Goal: Use online tool/utility: Use online tool/utility

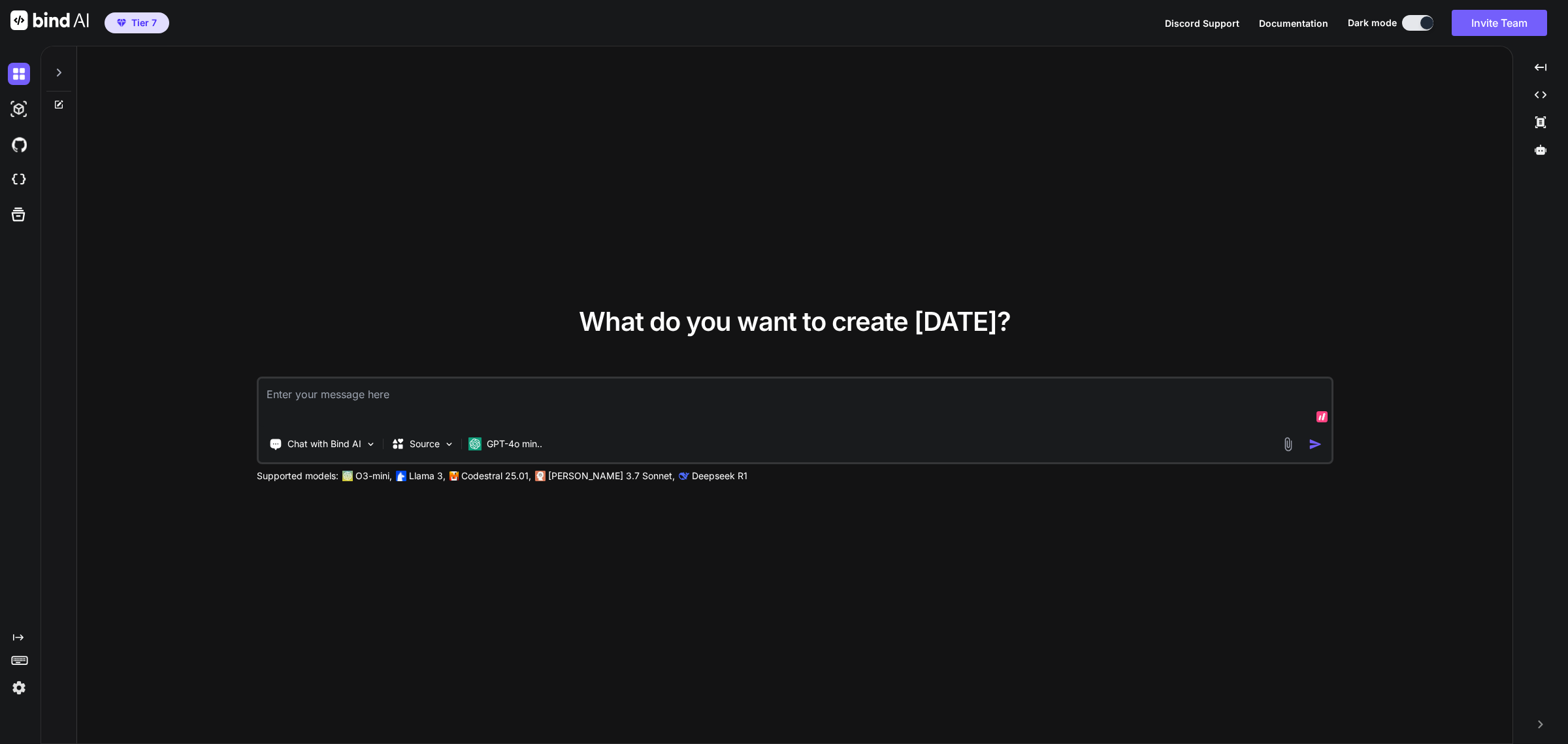
type textarea "x"
click at [20, 178] on img at bounding box center [19, 180] width 22 height 22
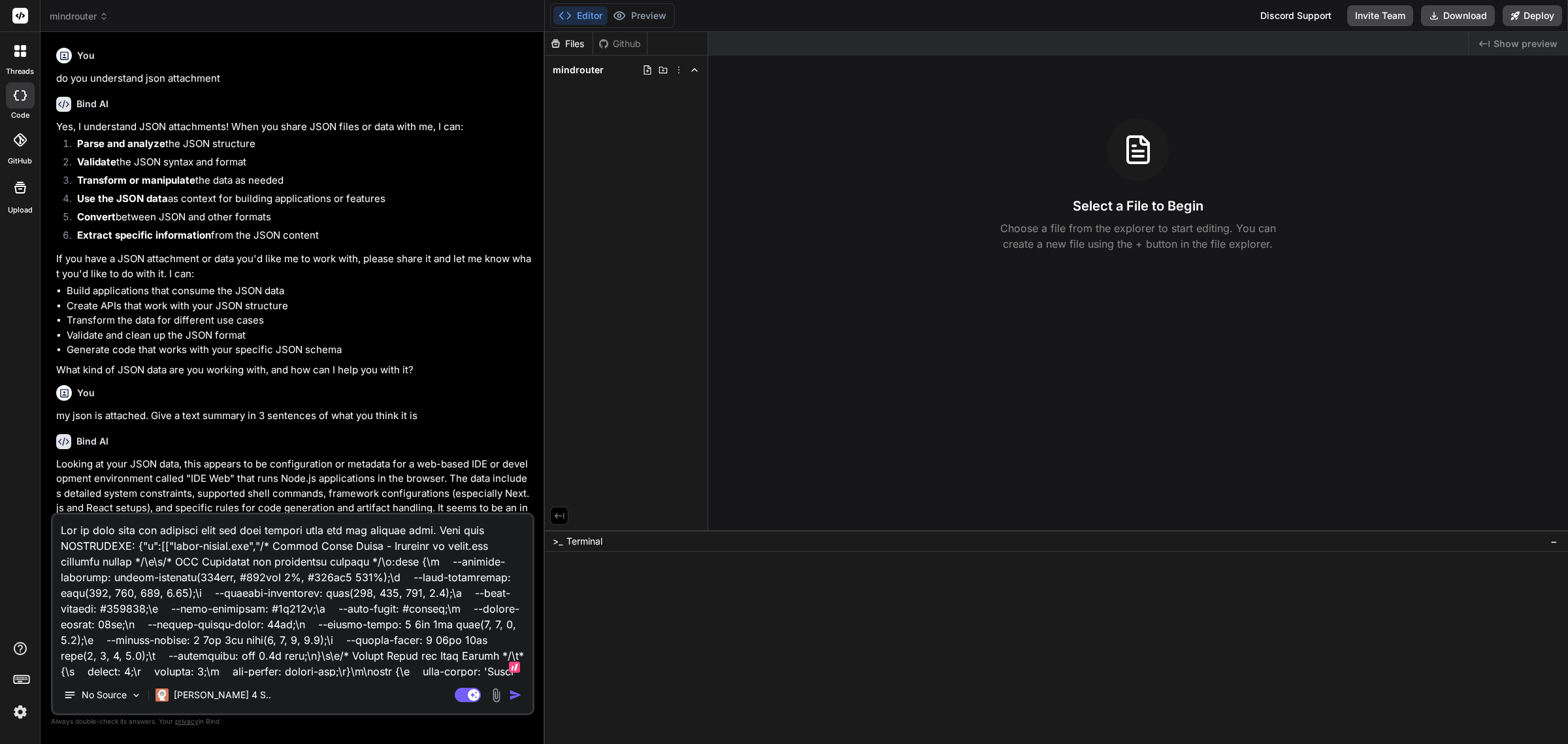
scroll to position [365, 0]
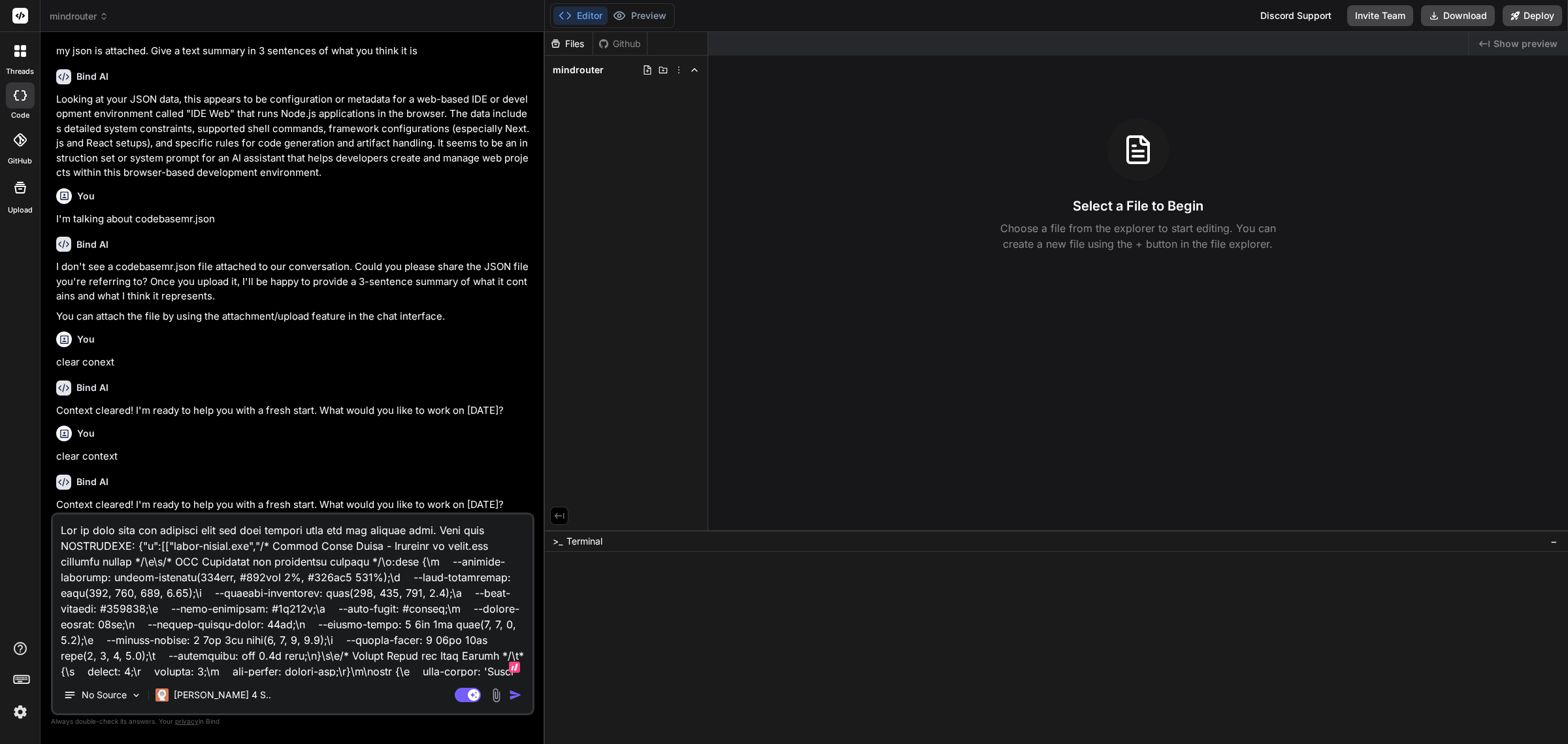
type textarea "x"
click at [380, 562] on textarea at bounding box center [292, 596] width 480 height 162
type textarea "x"
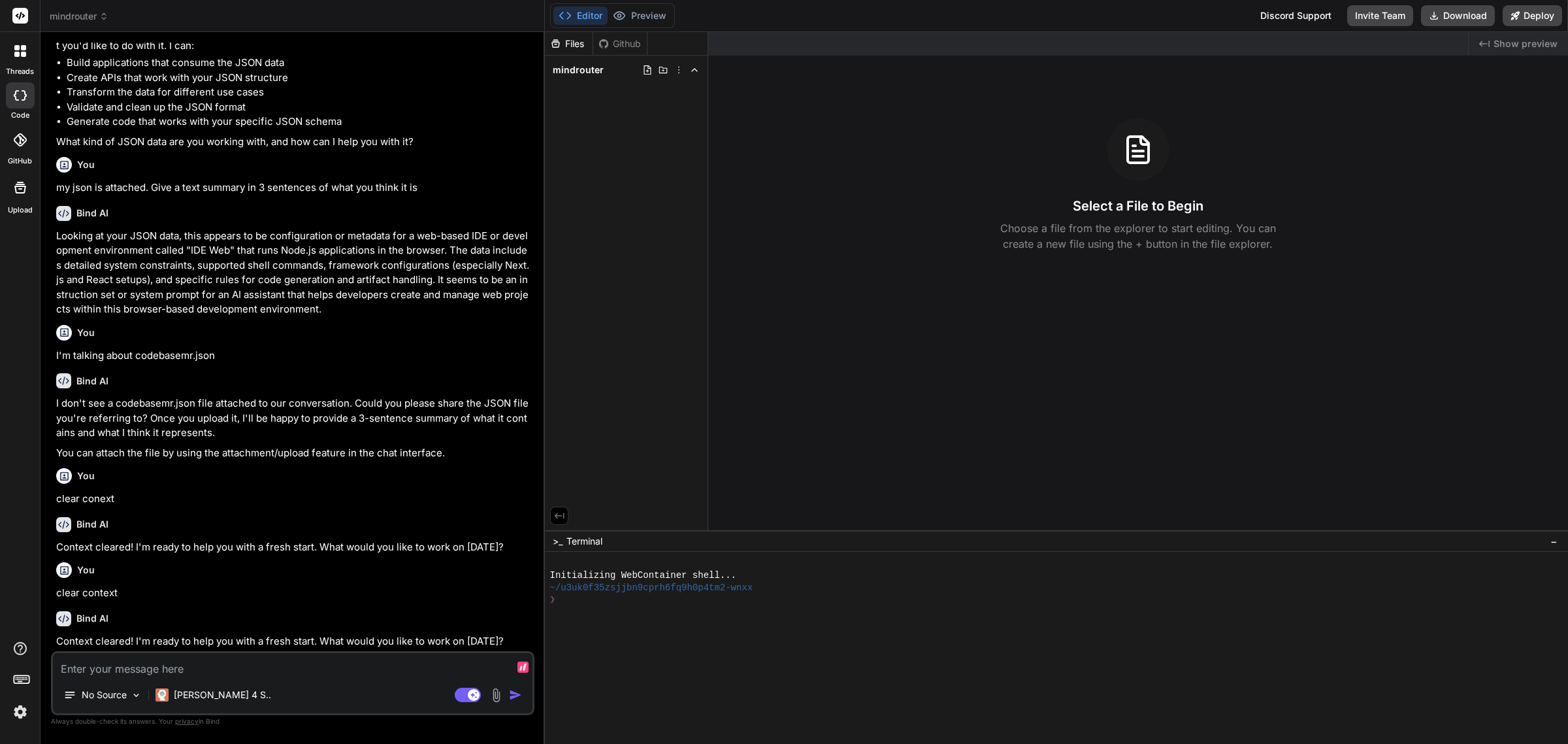
scroll to position [227, 0]
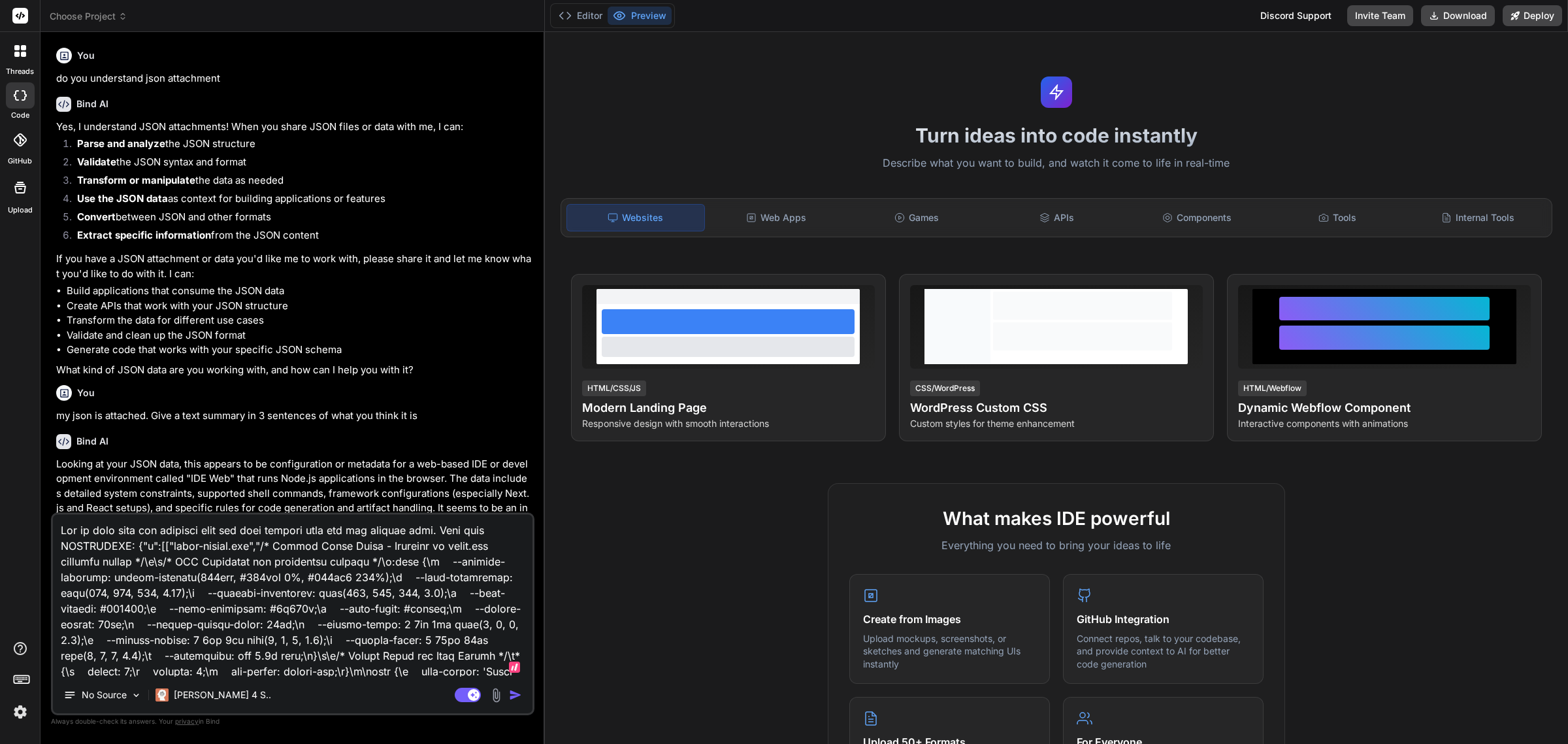
type textarea "x"
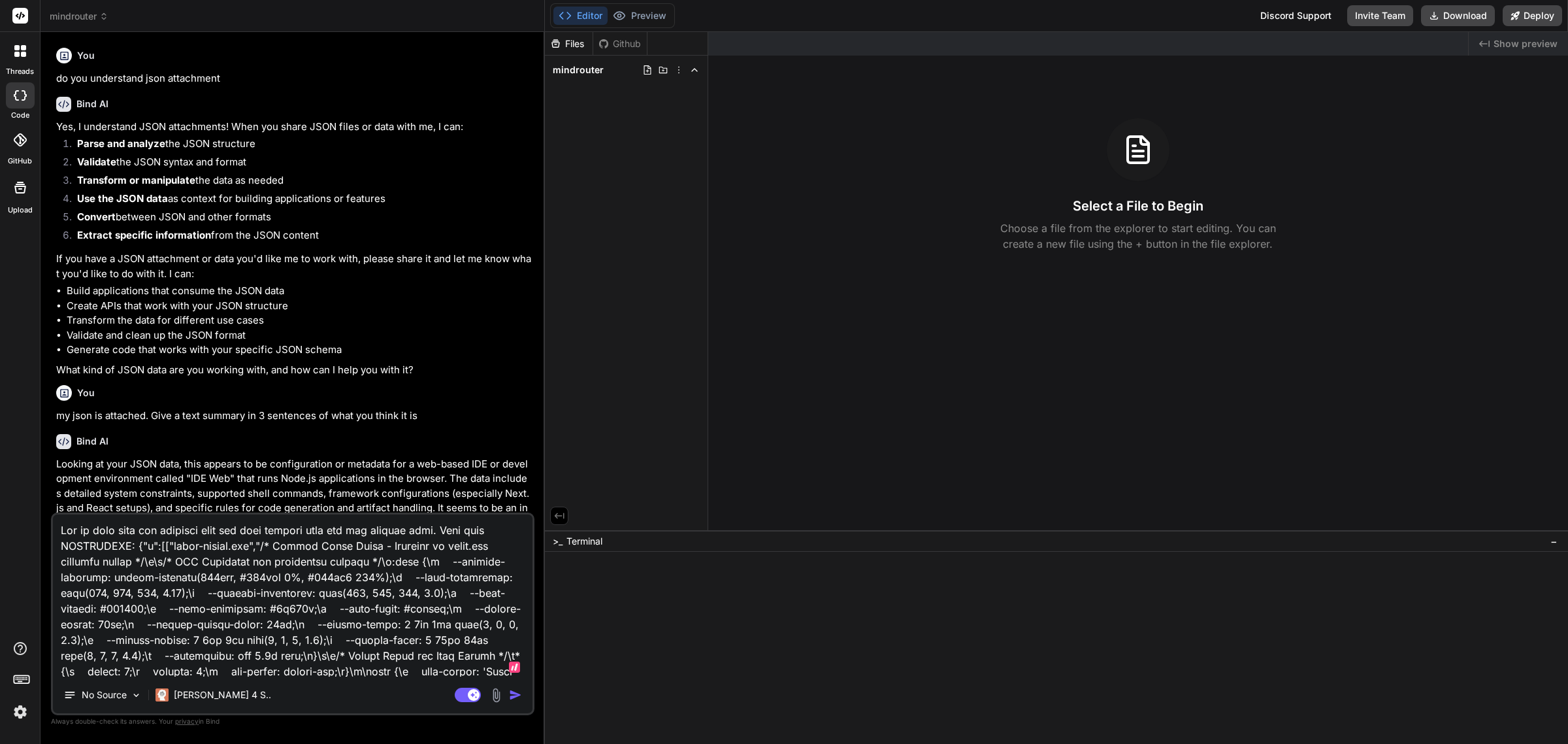
scroll to position [365, 0]
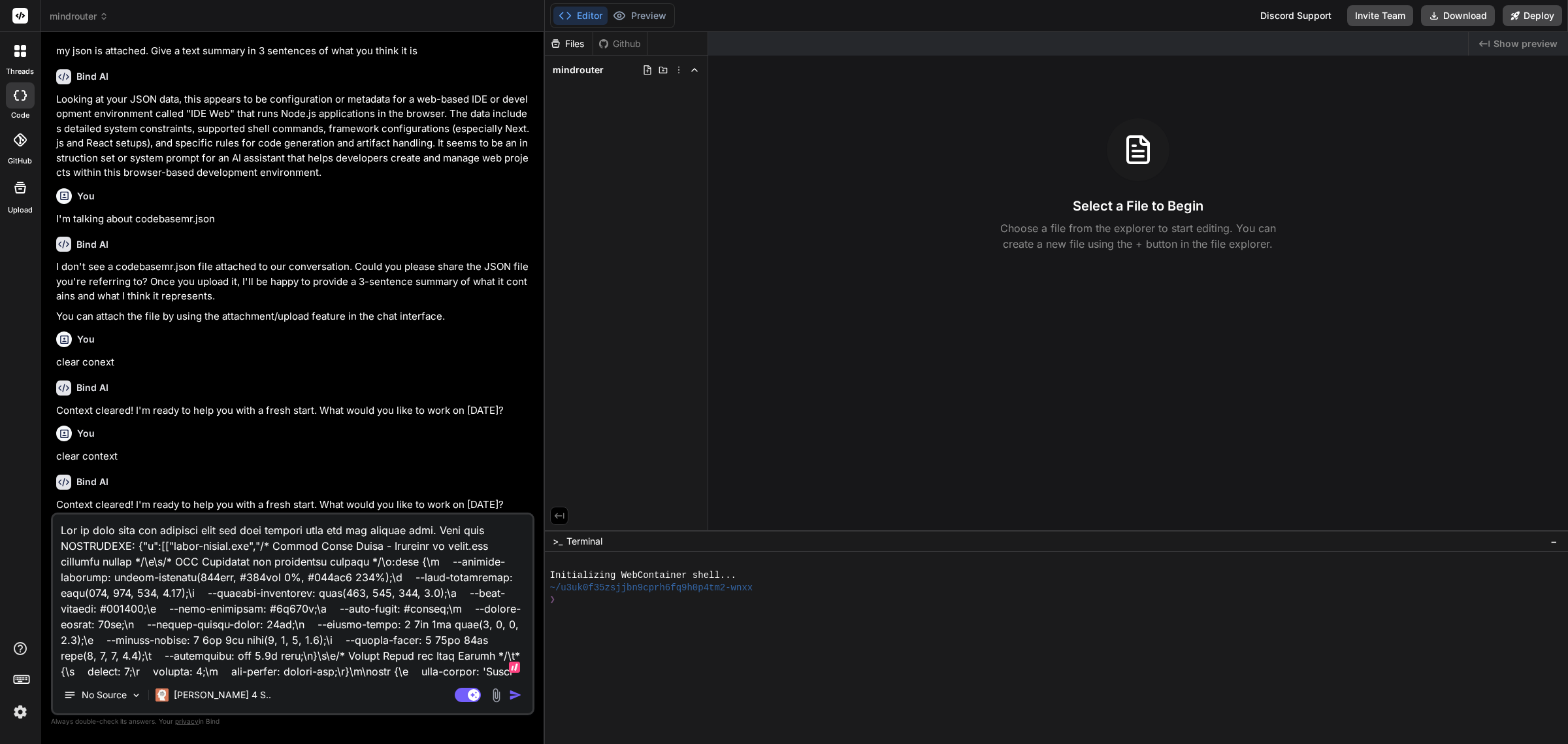
click at [301, 626] on textarea at bounding box center [292, 596] width 480 height 162
